Goal: Book appointment/travel/reservation

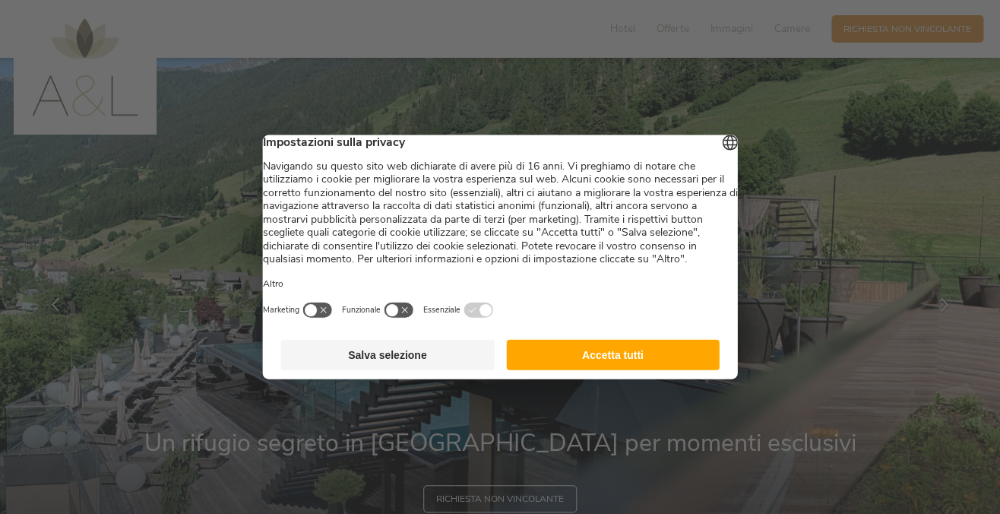
click at [625, 369] on button "Accetta tutti" at bounding box center [613, 355] width 214 height 30
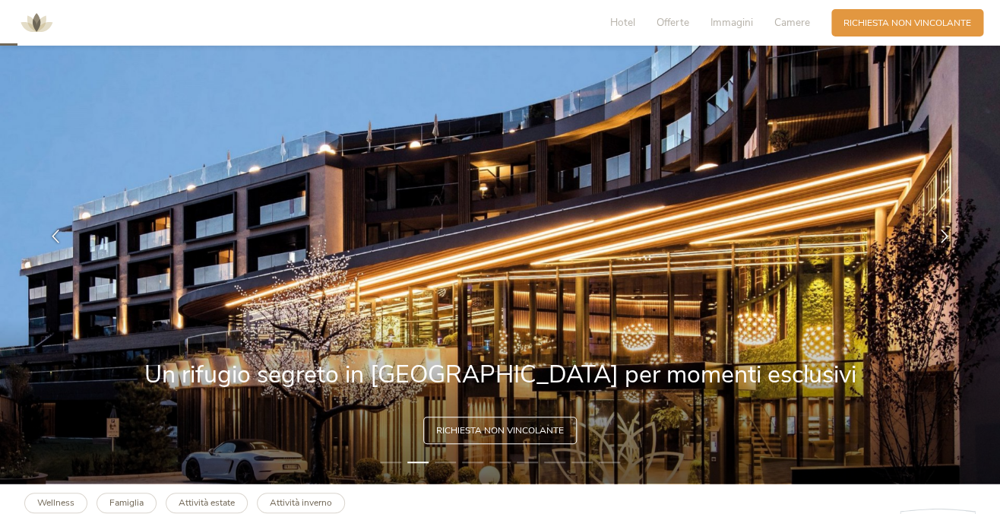
scroll to position [71, 0]
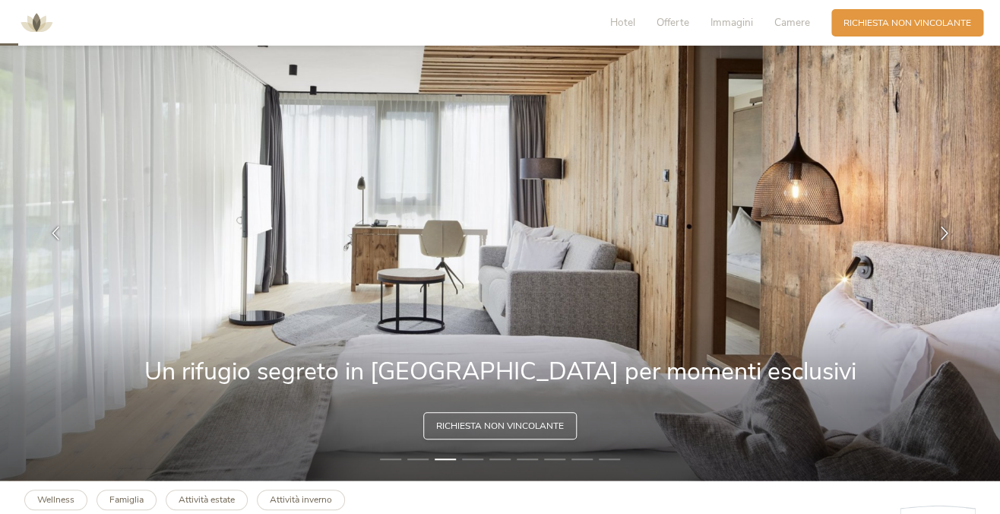
click at [505, 427] on span "Richiesta non vincolante" at bounding box center [500, 425] width 128 height 13
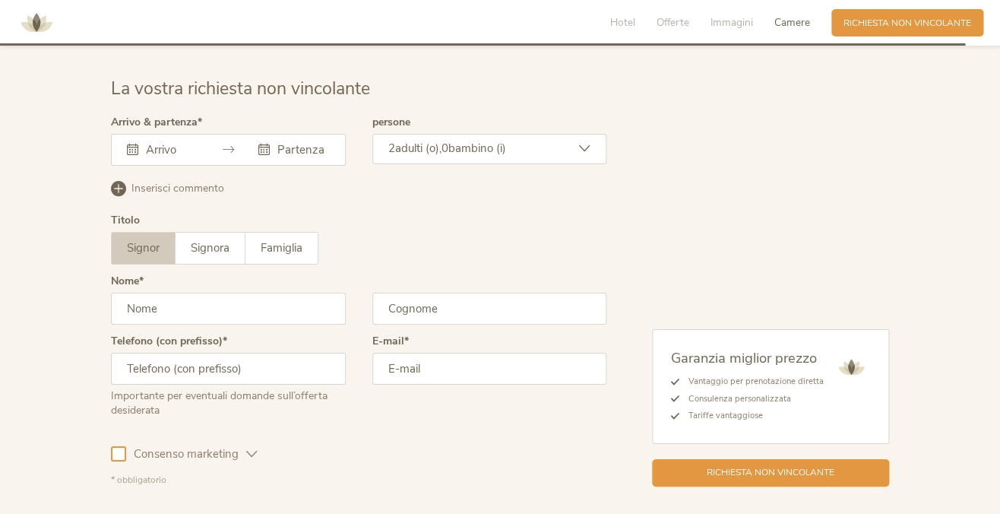
scroll to position [3769, 0]
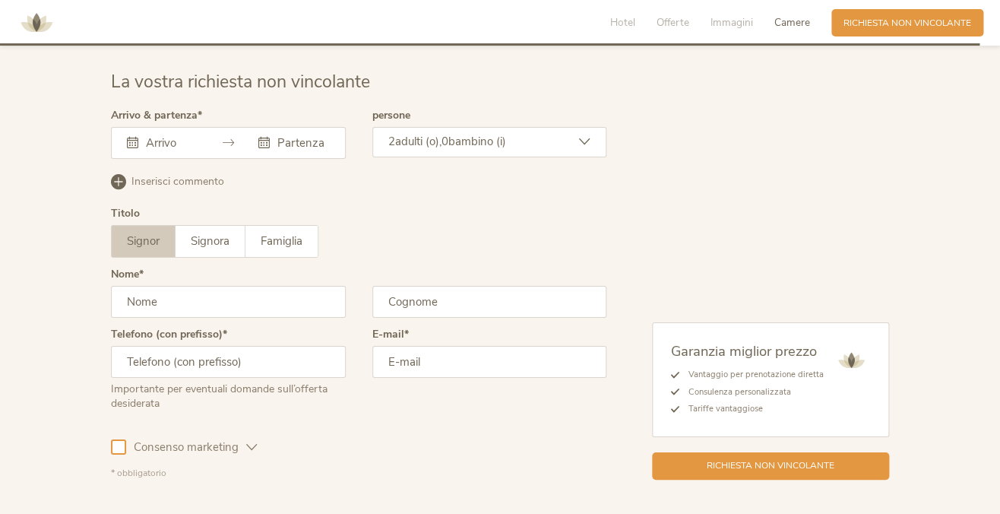
click at [185, 135] on input "text" at bounding box center [169, 142] width 55 height 15
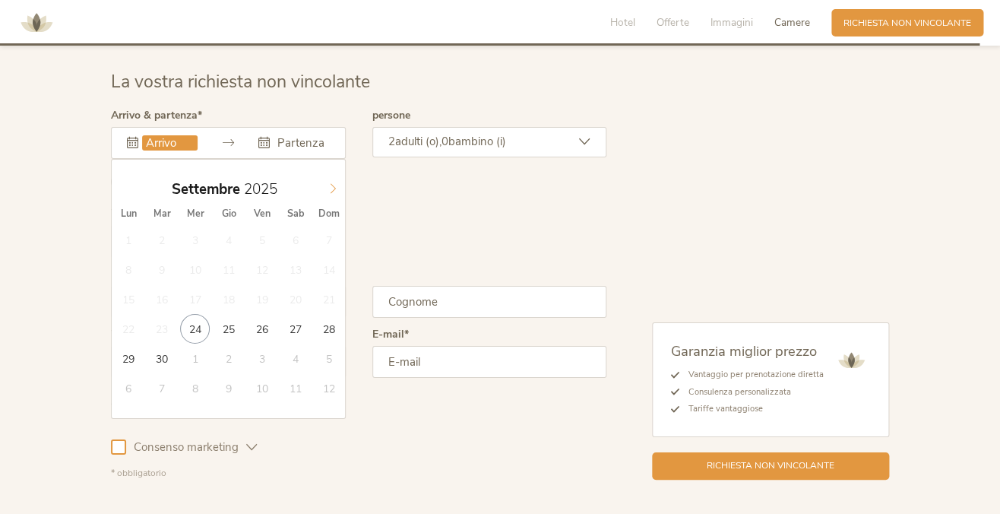
click at [331, 183] on icon at bounding box center [333, 188] width 11 height 11
type input "[DATE]"
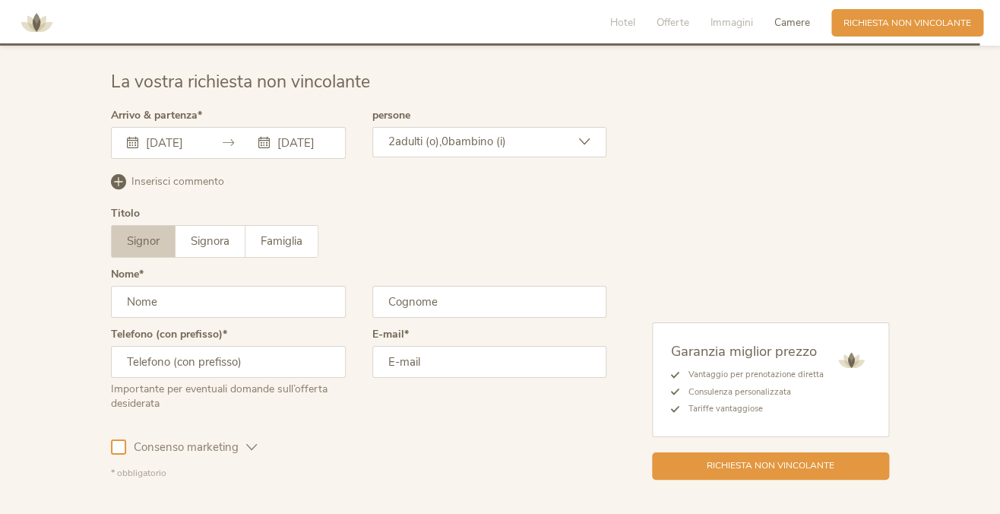
click at [171, 290] on input "text" at bounding box center [228, 302] width 235 height 32
type input "[PERSON_NAME]"
click at [393, 290] on input "text" at bounding box center [489, 302] width 235 height 32
type input "valeri"
click at [409, 358] on input "email" at bounding box center [489, 362] width 235 height 32
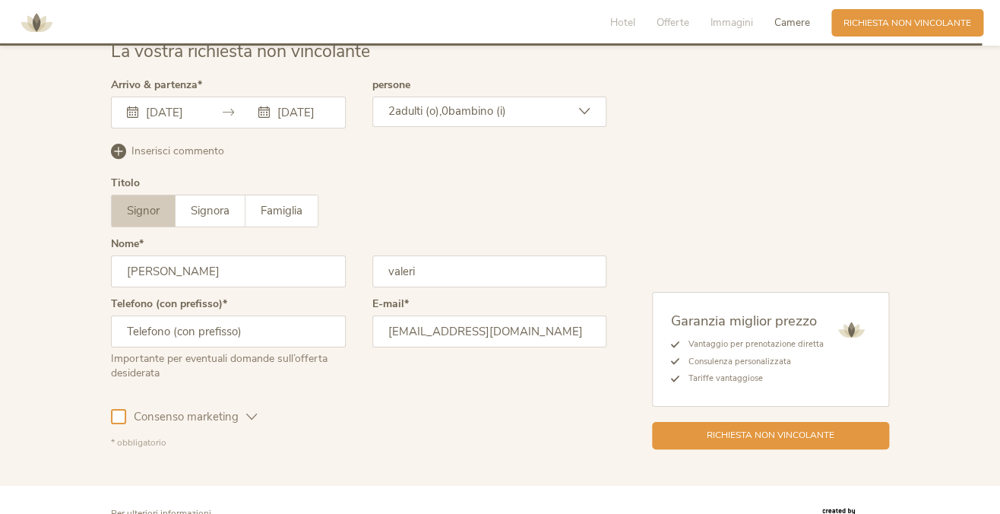
scroll to position [3778, 0]
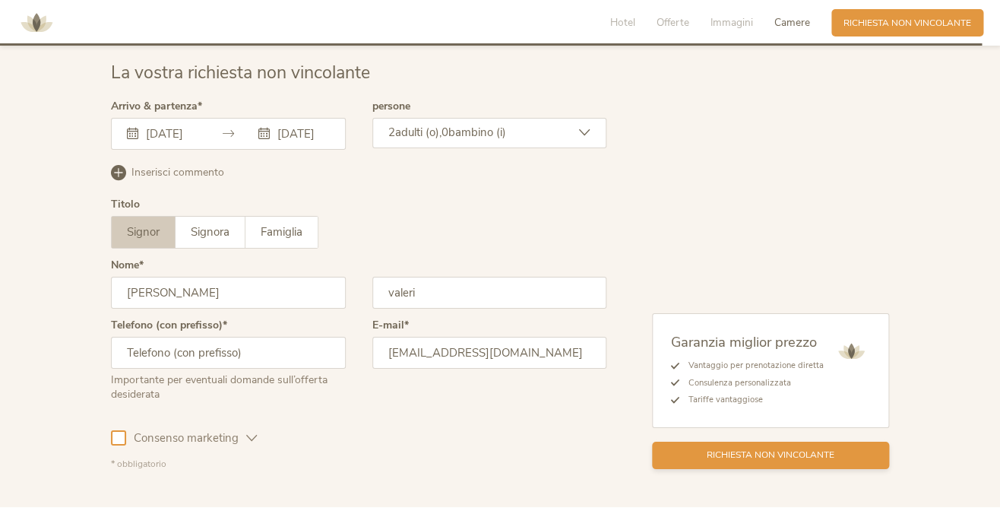
type input "[EMAIL_ADDRESS][DOMAIN_NAME]"
click at [774, 451] on span "Richiesta non vincolante" at bounding box center [771, 454] width 128 height 13
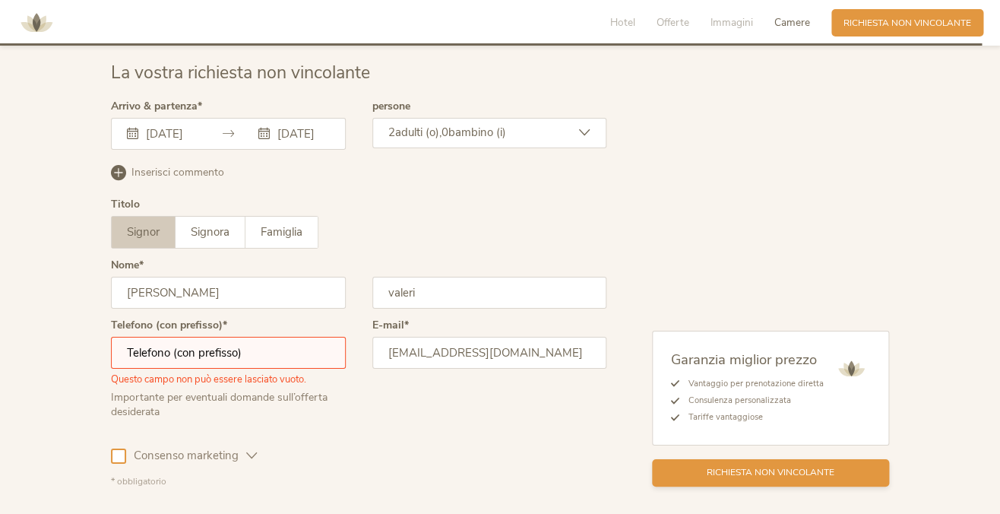
scroll to position [3867, 0]
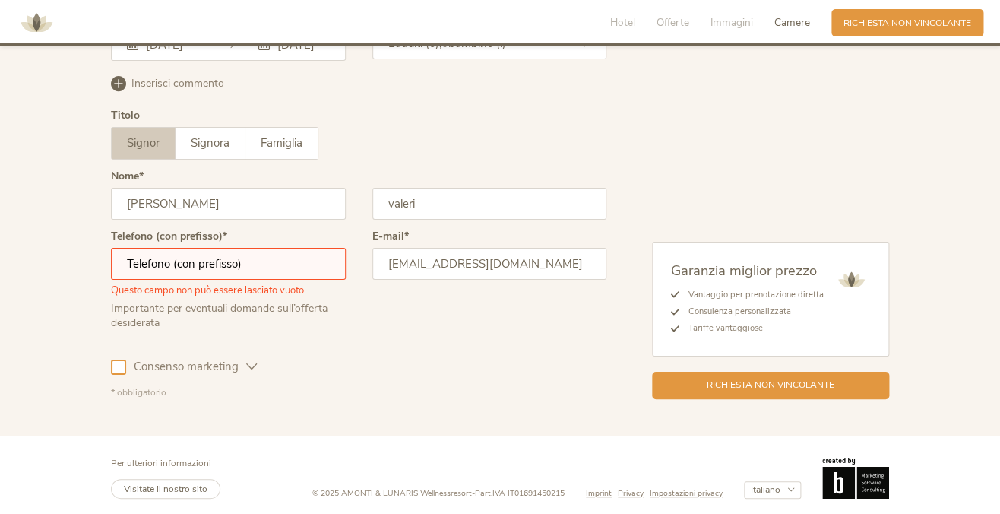
click at [166, 258] on input "text" at bounding box center [228, 264] width 235 height 32
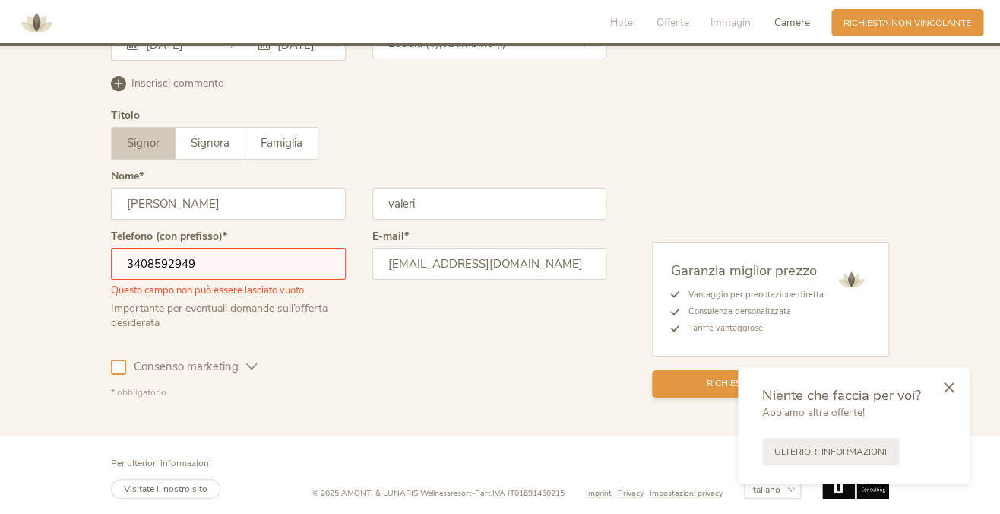
type input "3408592949"
click at [685, 384] on div "Richiesta non vincolante" at bounding box center [770, 383] width 237 height 27
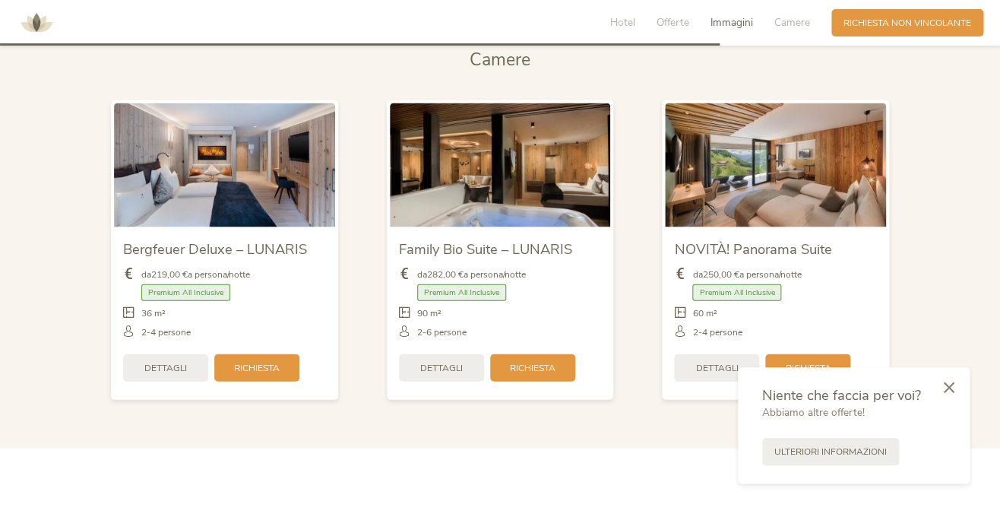
scroll to position [3038, 0]
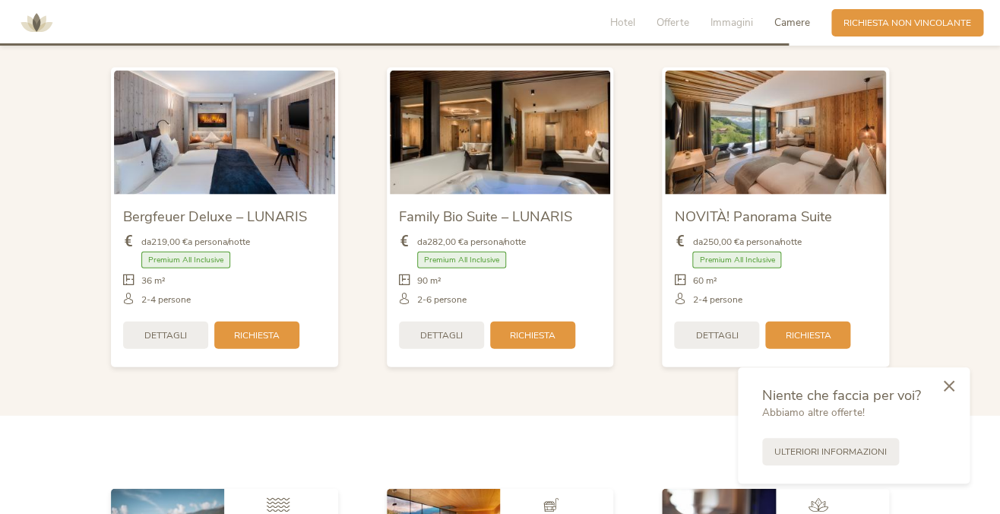
click at [951, 378] on div at bounding box center [949, 387] width 41 height 43
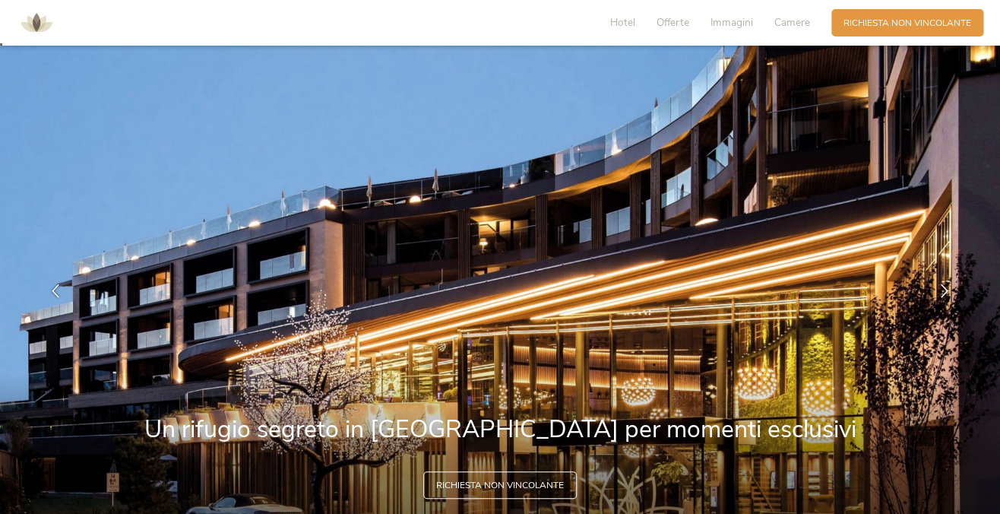
scroll to position [8, 0]
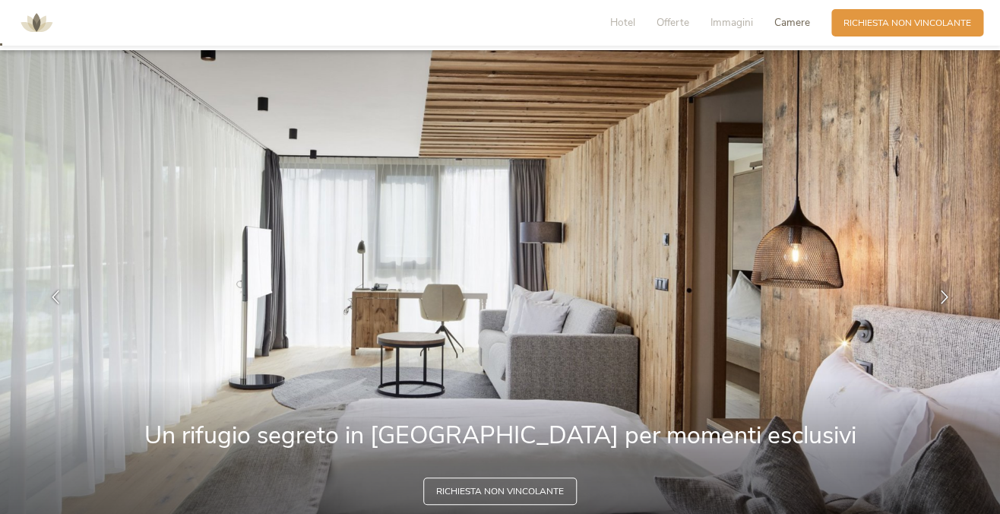
click at [788, 26] on span "Camere" at bounding box center [792, 22] width 36 height 14
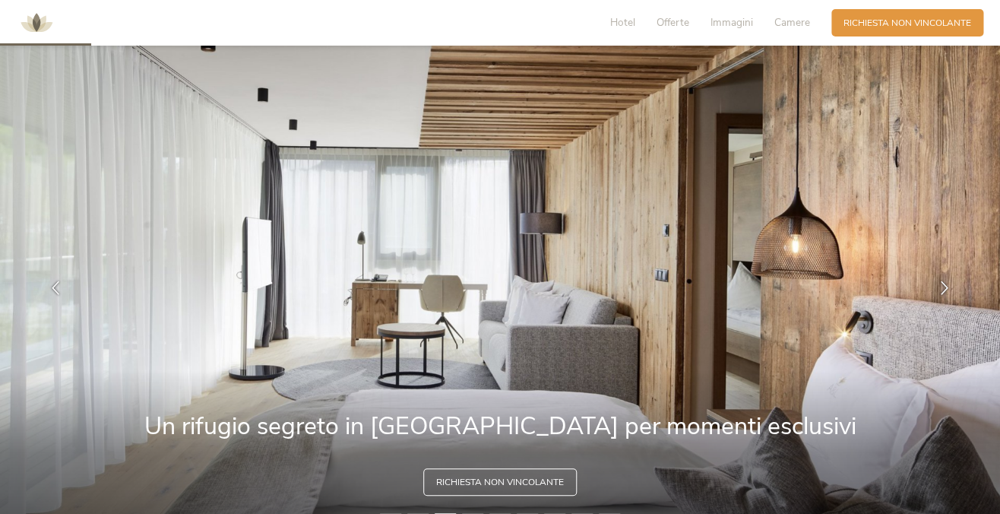
scroll to position [0, 0]
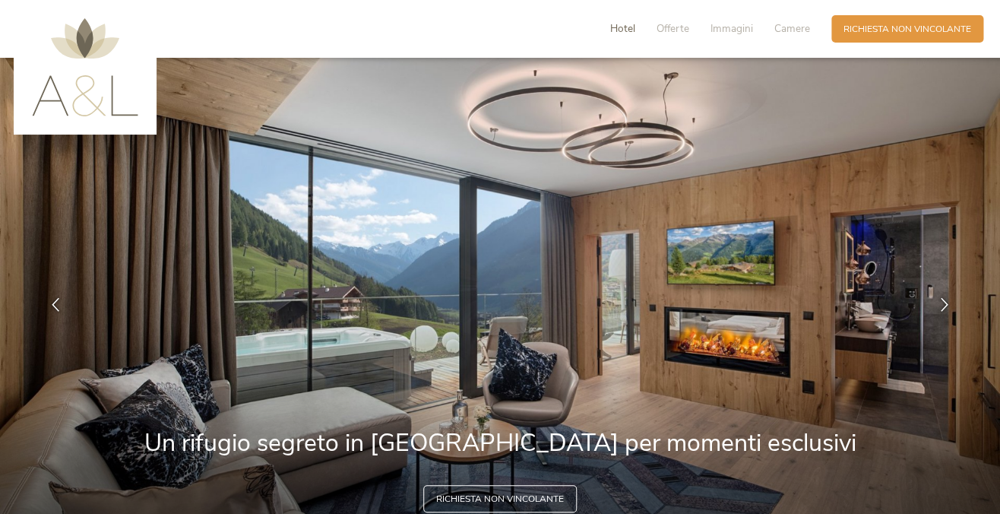
click at [623, 30] on span "Hotel" at bounding box center [622, 28] width 25 height 14
click at [736, 30] on span "Immagini" at bounding box center [732, 28] width 43 height 14
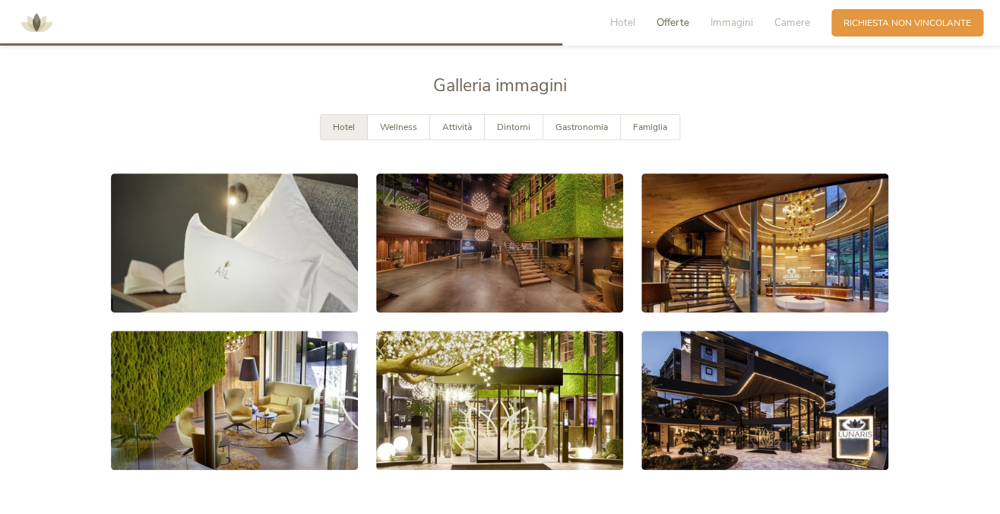
scroll to position [2281, 0]
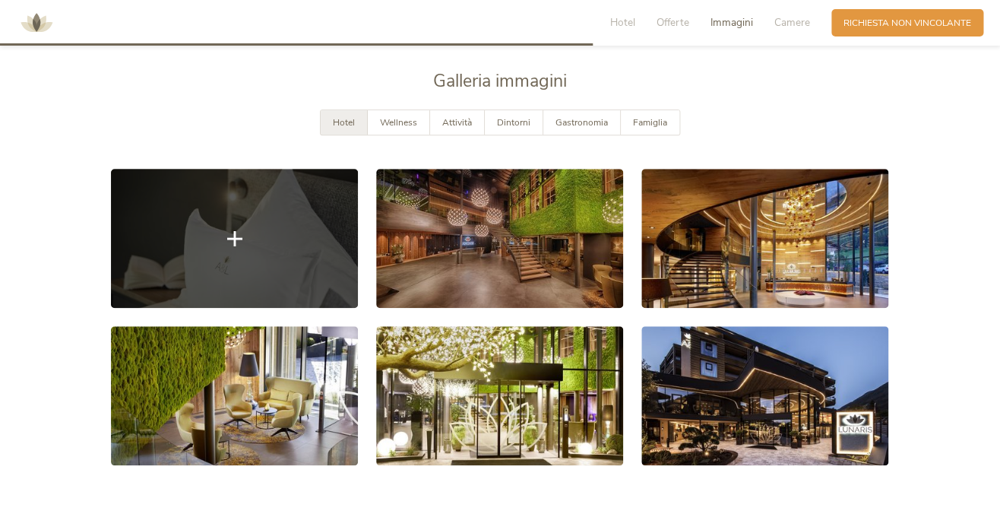
click at [311, 220] on link at bounding box center [234, 238] width 247 height 139
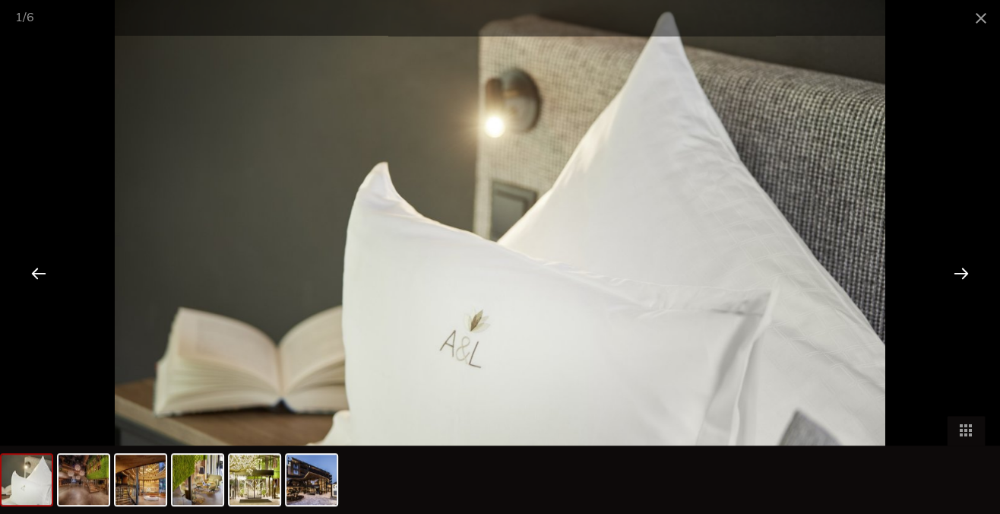
click at [966, 272] on div at bounding box center [961, 272] width 47 height 47
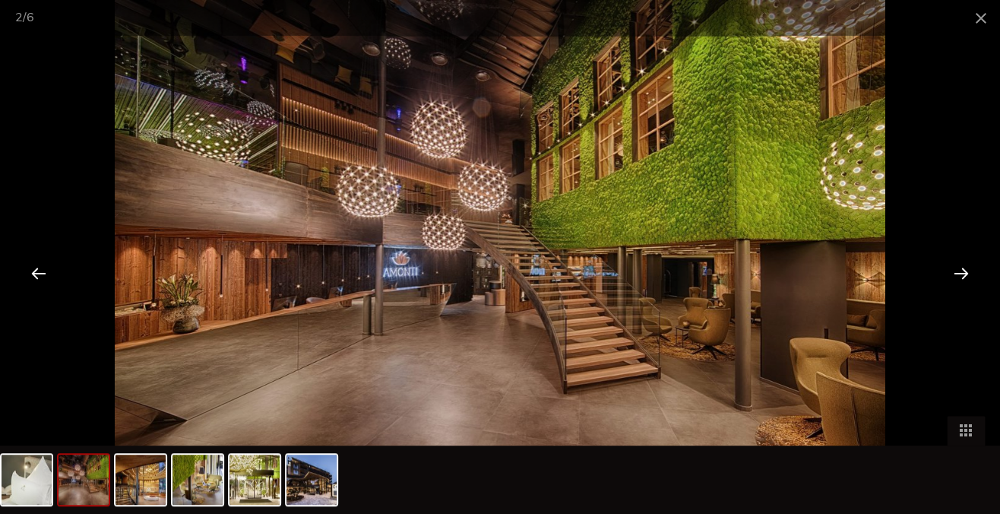
click at [966, 272] on div at bounding box center [961, 272] width 47 height 47
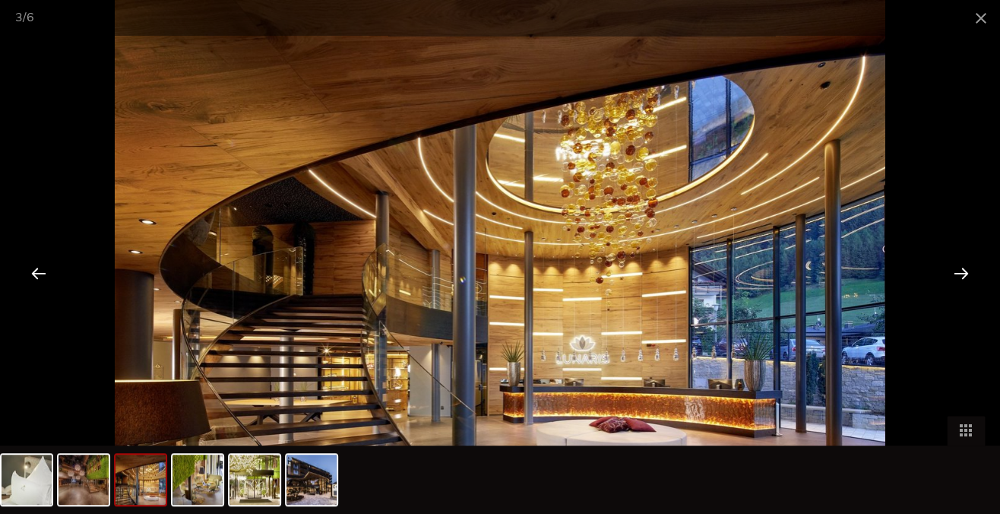
click at [966, 272] on div at bounding box center [961, 272] width 47 height 47
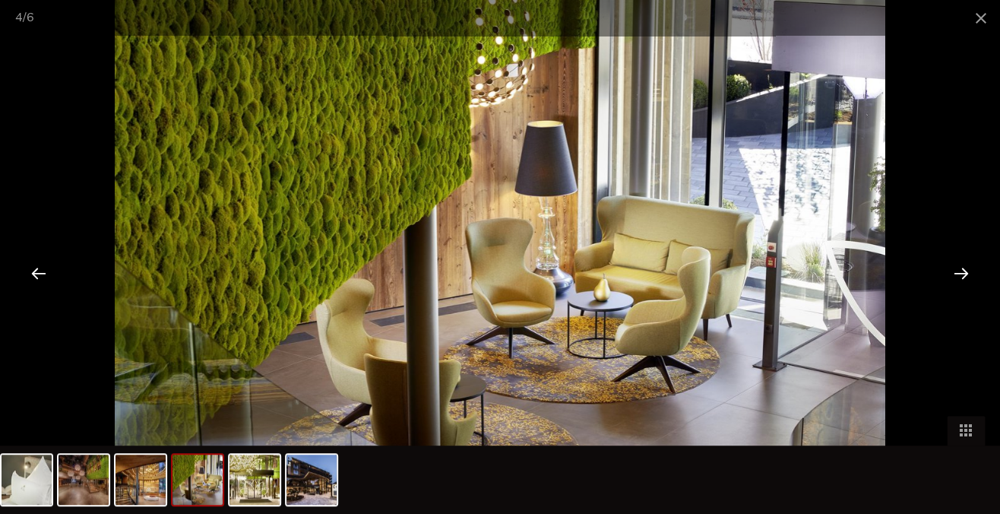
click at [966, 272] on div at bounding box center [961, 272] width 47 height 47
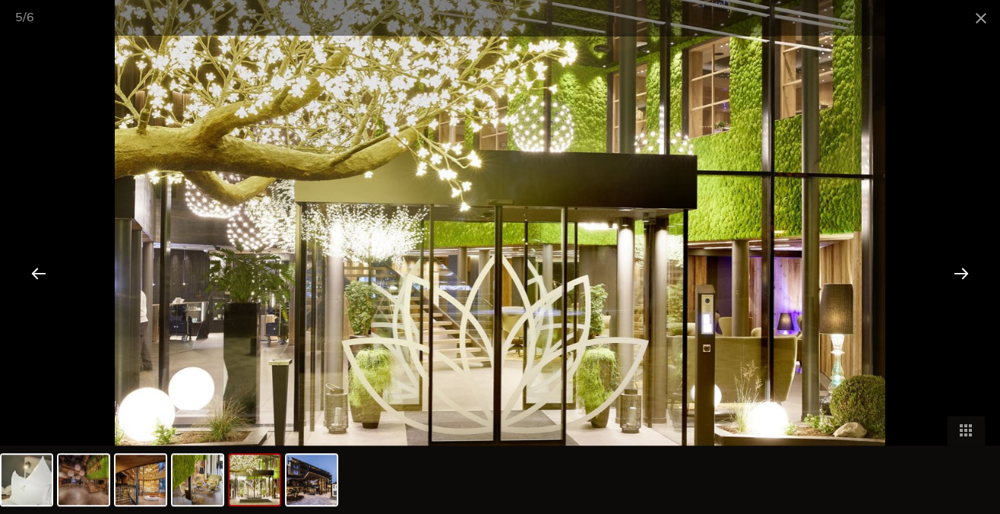
click at [966, 272] on div at bounding box center [961, 272] width 47 height 47
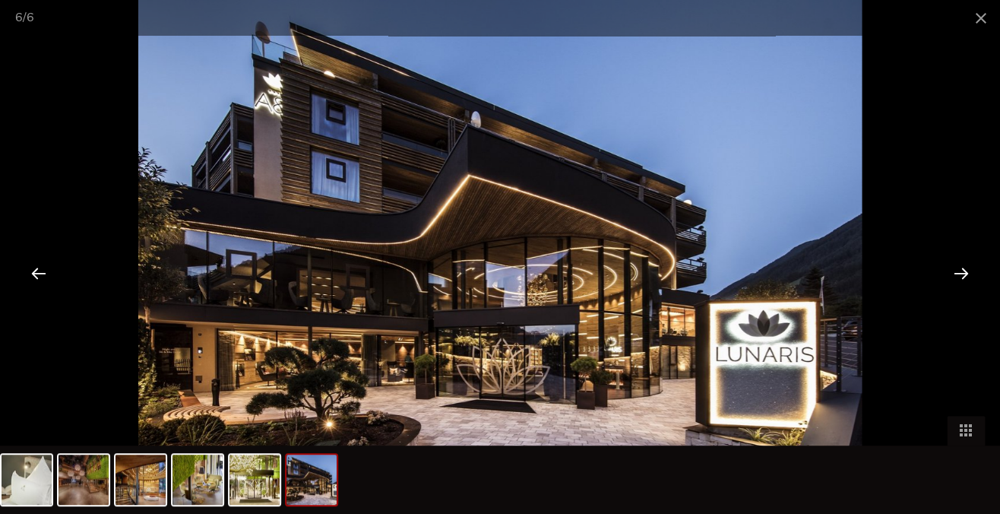
click at [966, 272] on div at bounding box center [961, 272] width 47 height 47
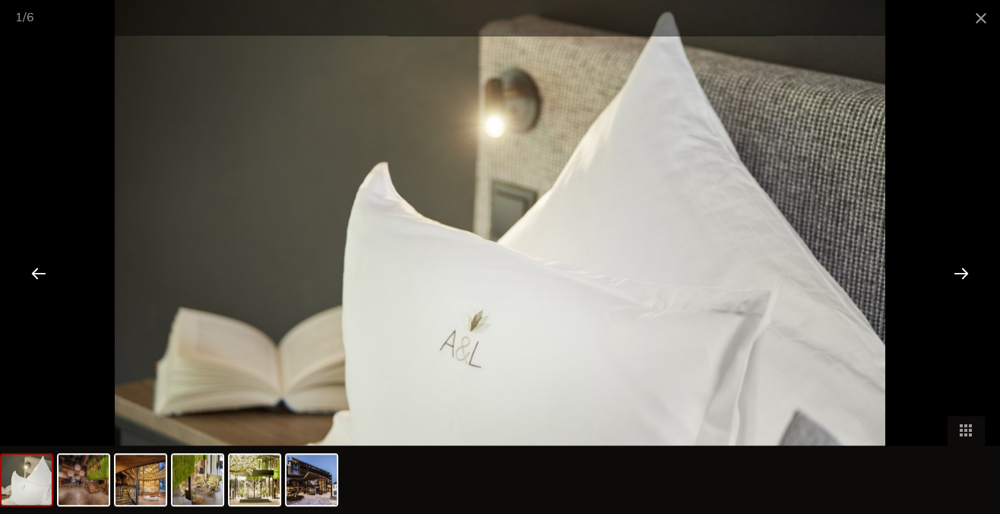
click at [966, 272] on div at bounding box center [961, 272] width 47 height 47
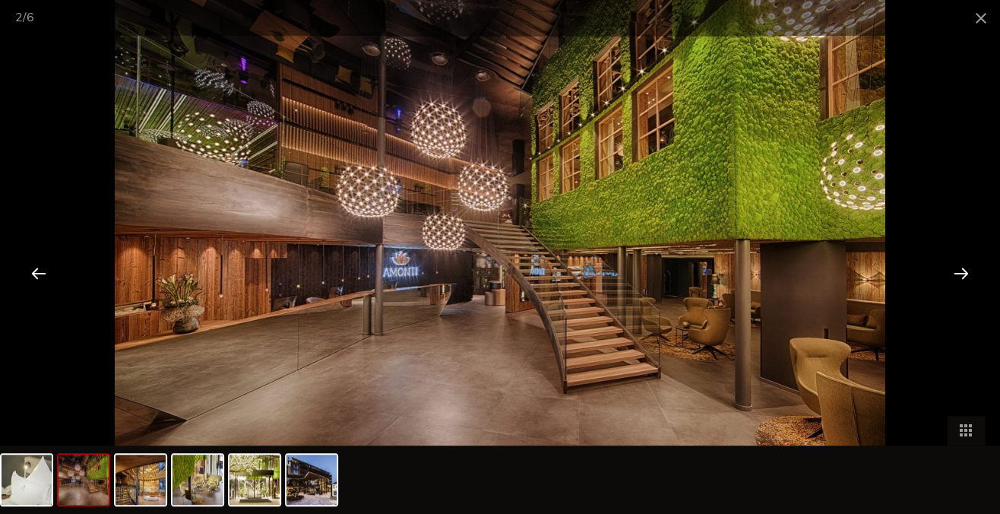
click at [966, 272] on div at bounding box center [961, 272] width 47 height 47
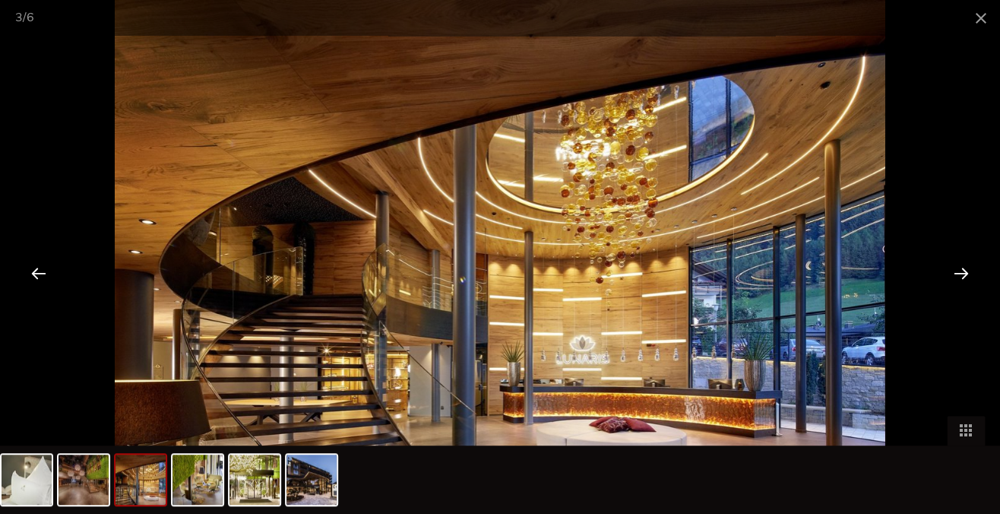
scroll to position [2990, 0]
click at [983, 14] on span at bounding box center [981, 18] width 38 height 36
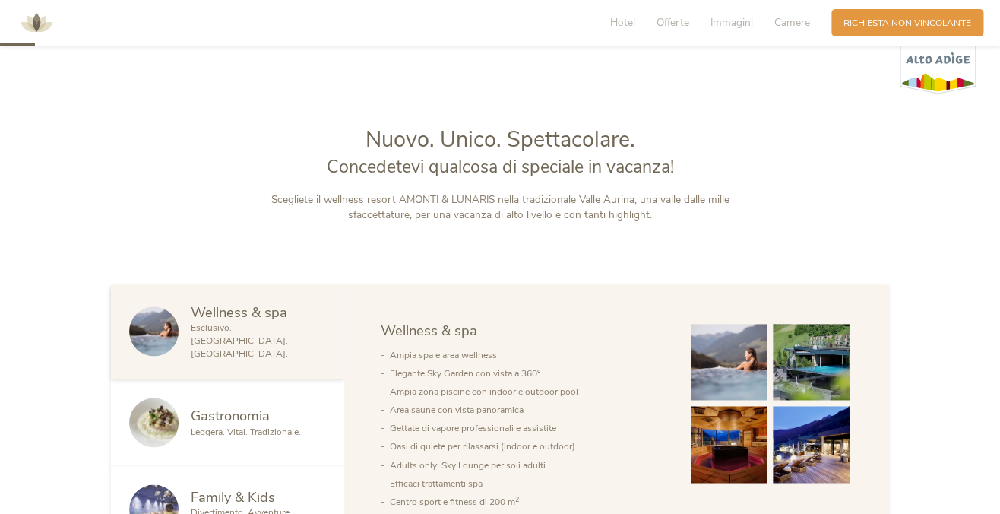
scroll to position [0, 0]
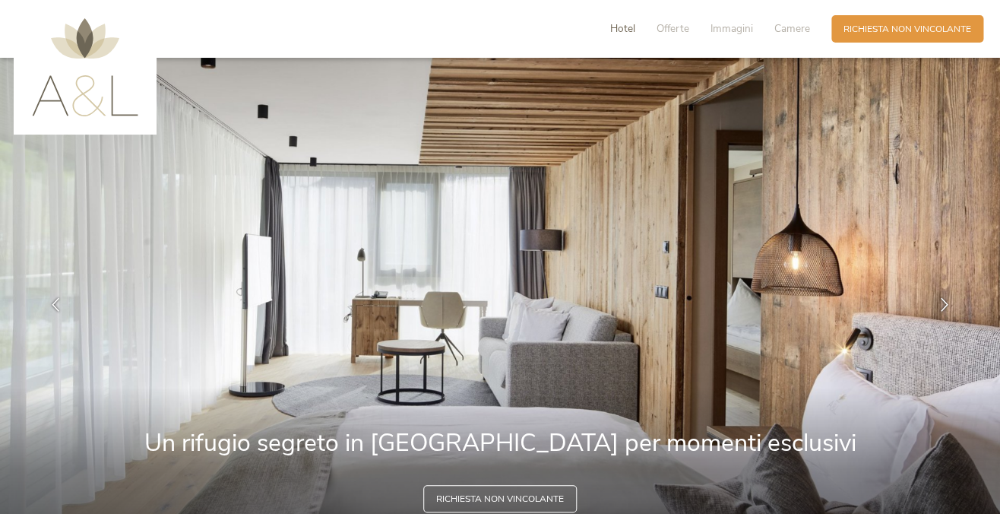
click at [624, 26] on span "Hotel" at bounding box center [622, 28] width 25 height 14
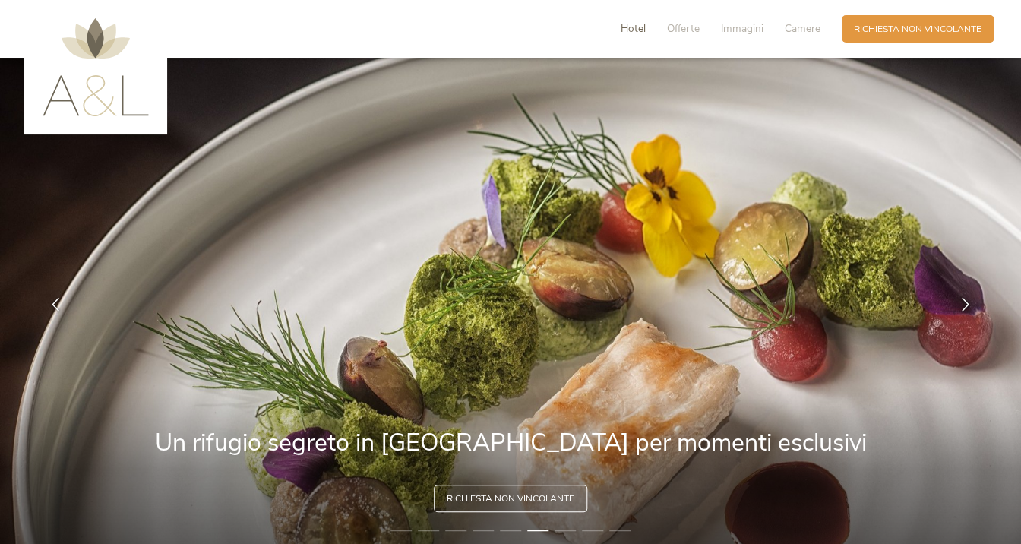
click at [634, 30] on span "Hotel" at bounding box center [633, 28] width 25 height 14
